Goal: Check status: Check status

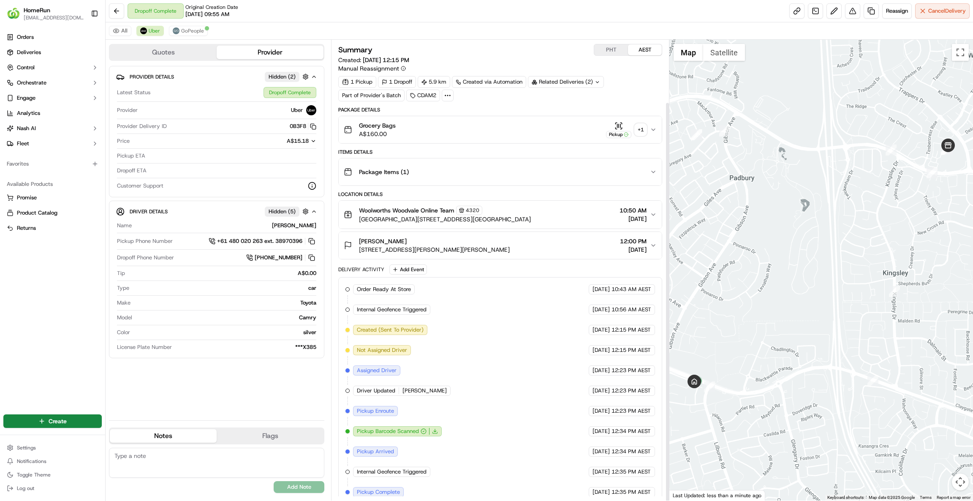
scroll to position [72, 0]
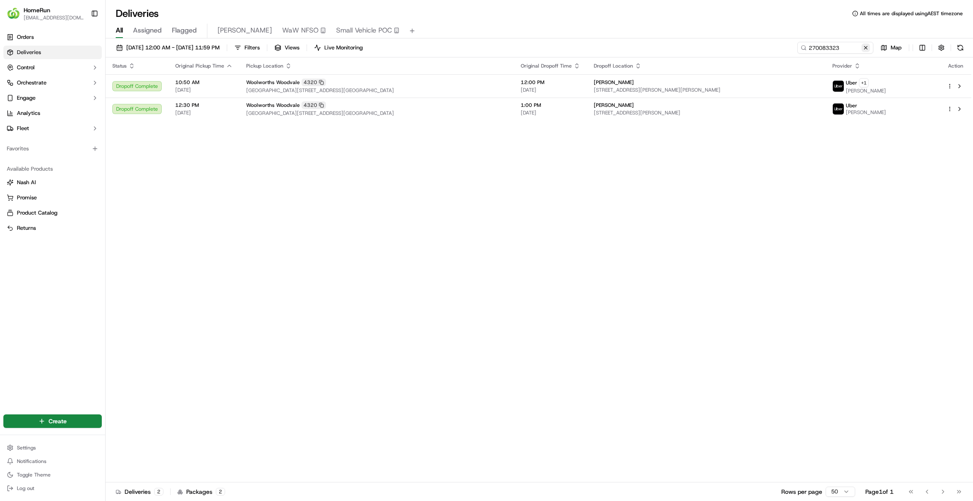
click at [866, 46] on button at bounding box center [865, 47] width 8 height 8
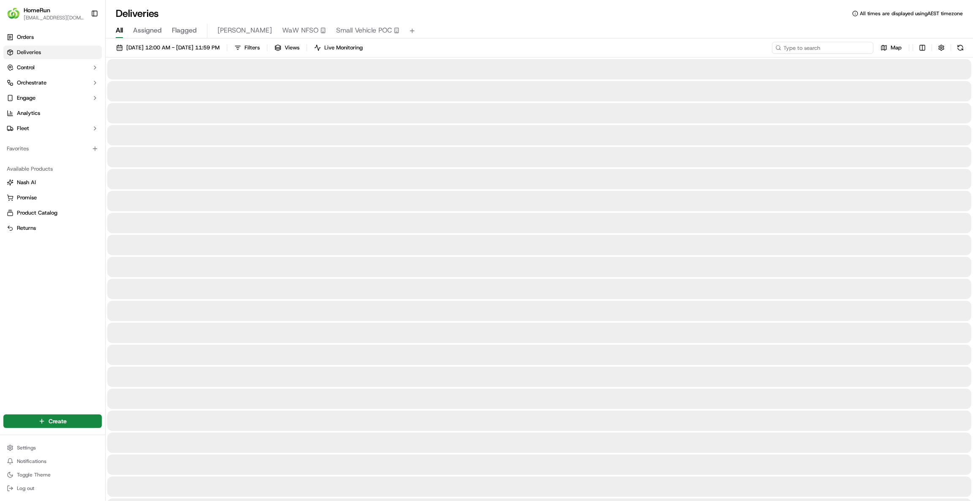
click at [842, 48] on input at bounding box center [822, 48] width 101 height 12
paste input "270046661"
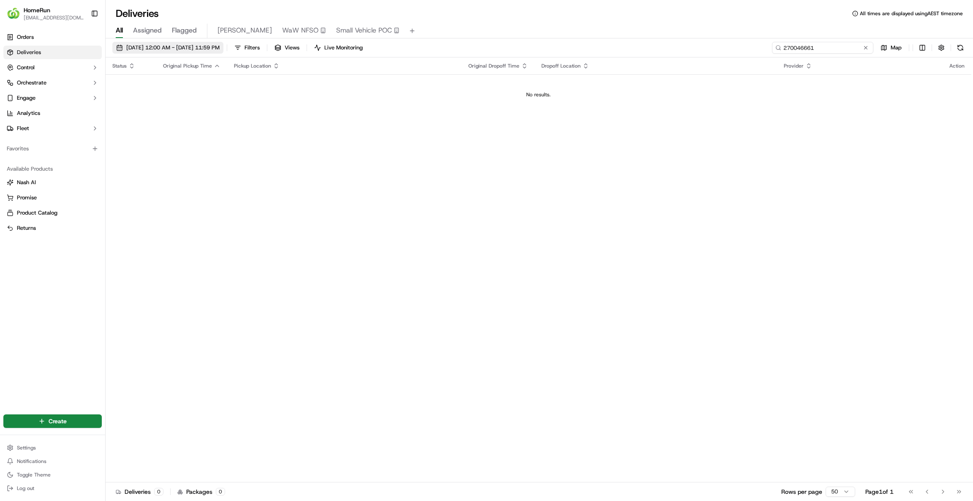
type input "270046661"
click at [193, 43] on button "[DATE] 12:00 AM - [DATE] 11:59 PM" at bounding box center [167, 48] width 111 height 12
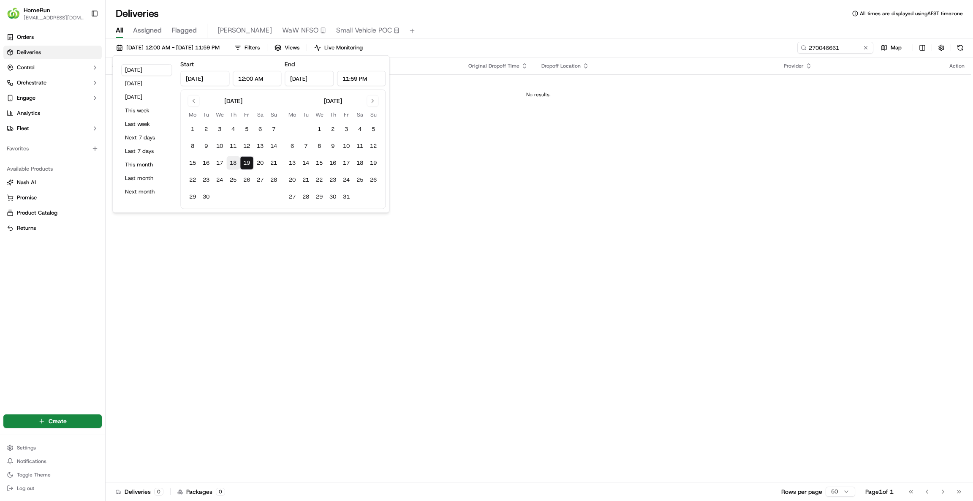
click at [229, 162] on button "18" at bounding box center [233, 163] width 14 height 14
type input "Sep 18, 2025"
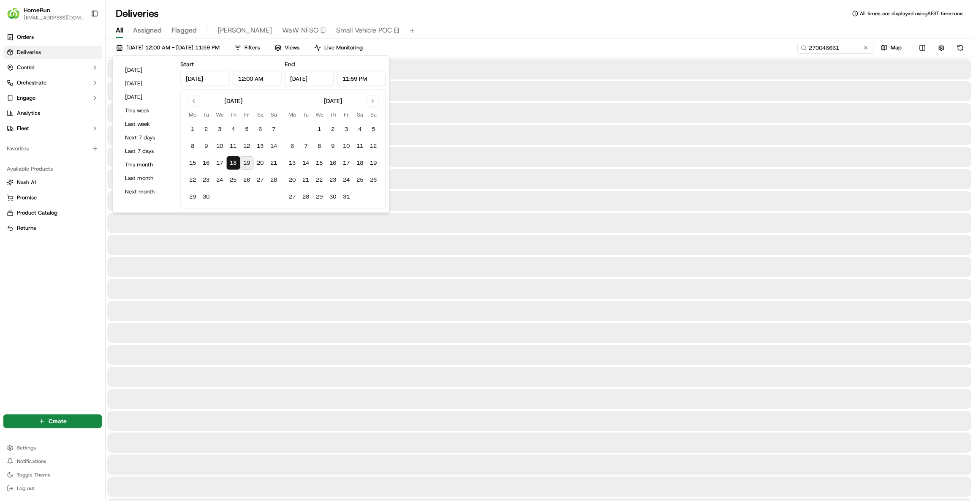
click at [245, 163] on button "19" at bounding box center [247, 163] width 14 height 14
type input "Sep 19, 2025"
click at [860, 49] on input "270046661" at bounding box center [822, 48] width 101 height 12
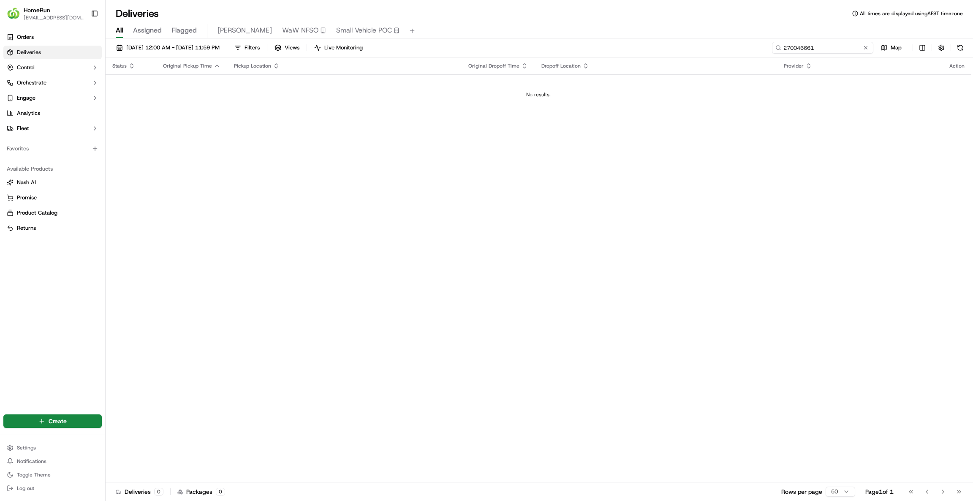
click at [780, 53] on input "270046661" at bounding box center [822, 48] width 101 height 12
click at [829, 40] on div "18/09/2025 12:00 AM - 19/09/2025 11:59 PM Filters Views Live Monitoring 2700466…" at bounding box center [539, 270] width 867 height 464
click at [845, 45] on input "270046661" at bounding box center [822, 48] width 101 height 12
